Goal: Information Seeking & Learning: Learn about a topic

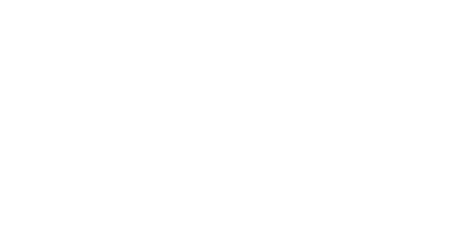
select select "********"
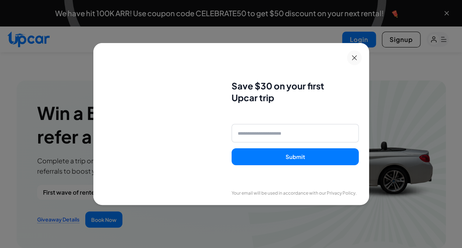
scroll to position [919, 0]
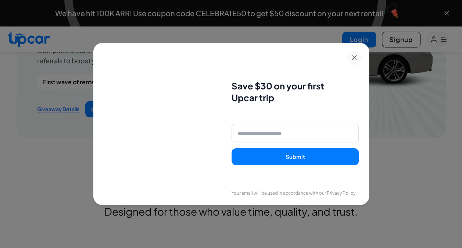
click at [353, 59] on button at bounding box center [354, 57] width 15 height 15
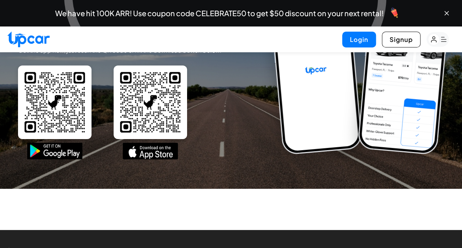
scroll to position [2859, 0]
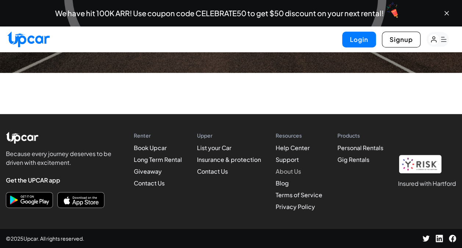
click at [289, 171] on link "About Us" at bounding box center [288, 171] width 25 height 8
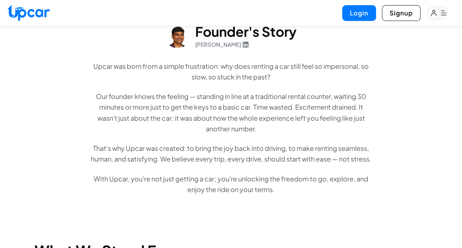
scroll to position [294, 0]
